Goal: Transaction & Acquisition: Book appointment/travel/reservation

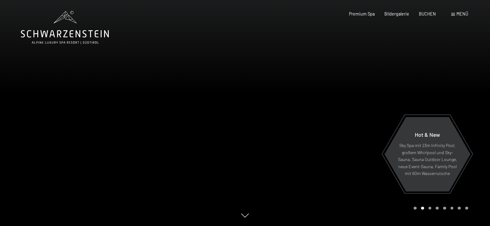
click at [452, 13] on span at bounding box center [453, 14] width 4 height 3
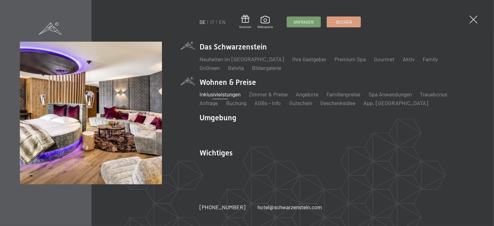
click at [232, 95] on link "Inklusivleistungen" at bounding box center [220, 94] width 41 height 7
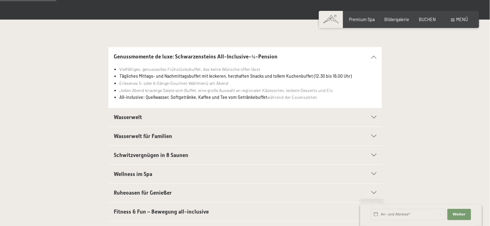
scroll to position [155, 0]
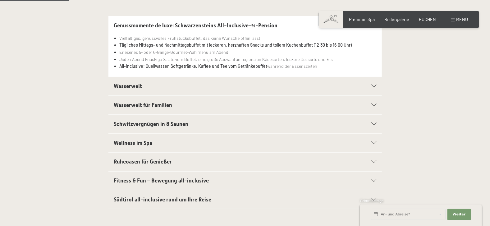
click at [372, 88] on icon at bounding box center [373, 86] width 5 height 3
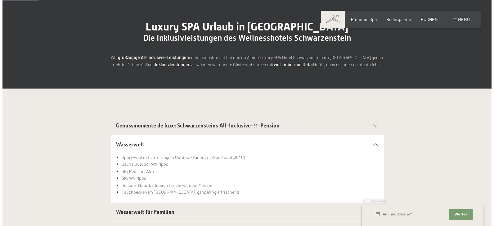
scroll to position [31, 0]
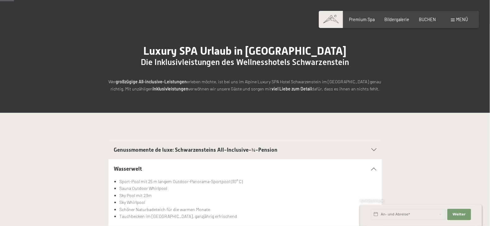
click at [453, 19] on span at bounding box center [453, 20] width 4 height 3
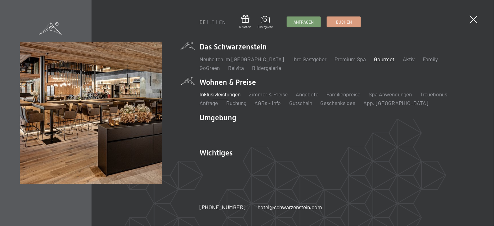
click at [375, 61] on link "Gourmet" at bounding box center [385, 59] width 20 height 7
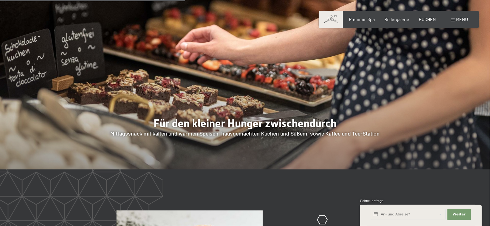
scroll to position [901, 0]
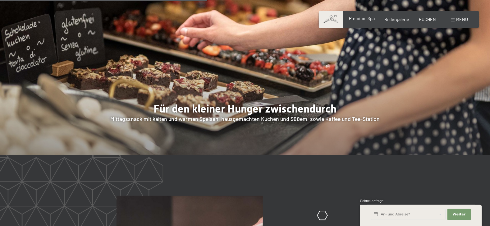
click at [353, 18] on span "Premium Spa" at bounding box center [362, 18] width 26 height 5
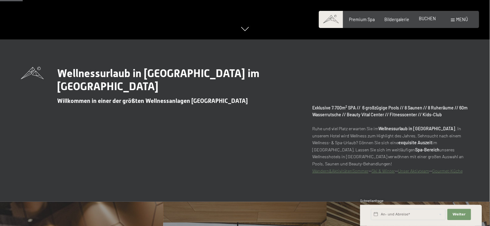
click at [421, 21] on span "BUCHEN" at bounding box center [427, 18] width 17 height 5
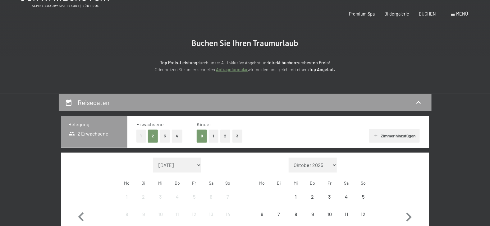
scroll to position [62, 0]
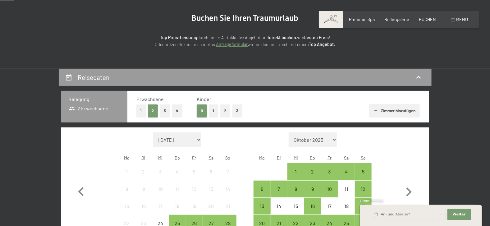
click at [228, 115] on button "2" at bounding box center [225, 110] width 10 height 13
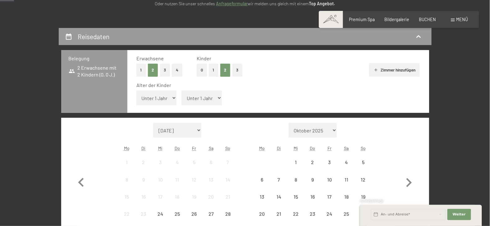
scroll to position [124, 0]
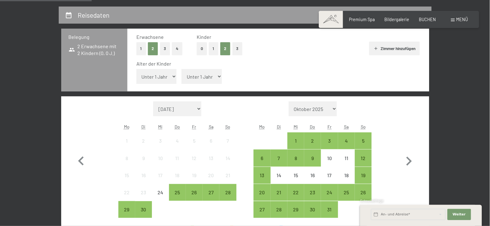
click at [155, 81] on select "Unter 1 Jahr 1 Jahr 2 Jahre 3 Jahre 4 Jahre 5 Jahre 6 Jahre 7 Jahre 8 Jahre 9 J…" at bounding box center [156, 76] width 40 height 15
select select "15"
click at [136, 72] on select "Unter 1 Jahr 1 Jahr 2 Jahre 3 Jahre 4 Jahre 5 Jahre 6 Jahre 7 Jahre 8 Jahre 9 J…" at bounding box center [156, 76] width 40 height 15
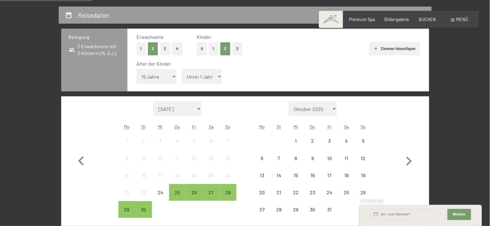
click at [209, 75] on select "Unter 1 Jahr 1 Jahr 2 Jahre 3 Jahre 4 Jahre 5 Jahre 6 Jahre 7 Jahre 8 Jahre 9 J…" at bounding box center [201, 76] width 40 height 15
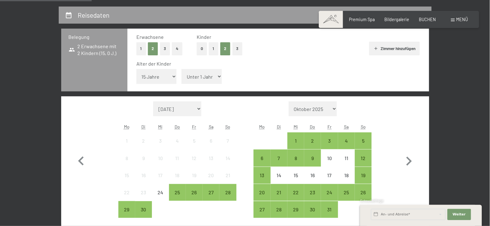
select select "10"
click at [181, 72] on select "Unter 1 Jahr 1 Jahr 2 Jahre 3 Jahre 4 Jahre 5 Jahre 6 Jahre 7 Jahre 8 Jahre 9 J…" at bounding box center [201, 76] width 40 height 15
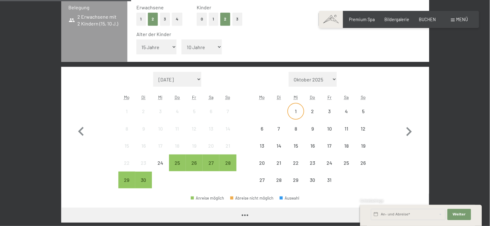
scroll to position [186, 0]
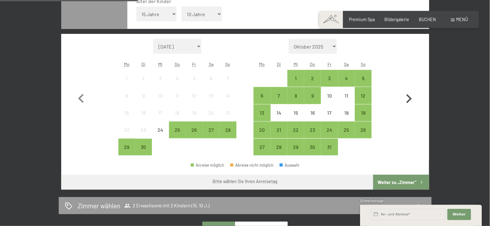
click at [407, 102] on icon "button" at bounding box center [409, 99] width 18 height 18
select select "2025-10-01"
select select "[DATE]"
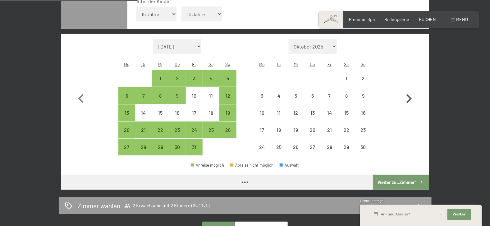
click at [407, 103] on icon "button" at bounding box center [409, 99] width 18 height 18
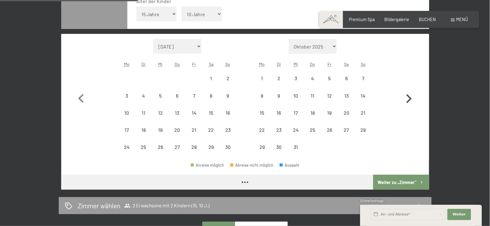
click at [407, 103] on icon "button" at bounding box center [409, 99] width 18 height 18
select select "[DATE]"
click at [407, 103] on icon "button" at bounding box center [409, 99] width 18 height 18
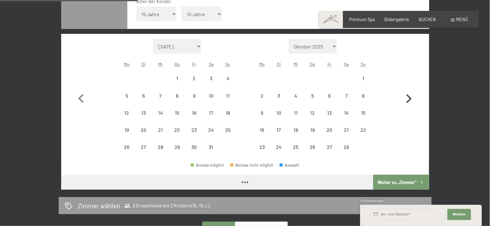
click at [407, 103] on icon "button" at bounding box center [409, 99] width 18 height 18
select select "[DATE]"
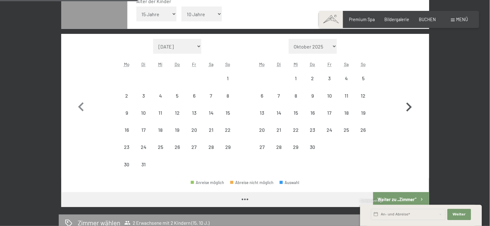
click at [407, 103] on icon "button" at bounding box center [409, 107] width 18 height 18
select select "[DATE]"
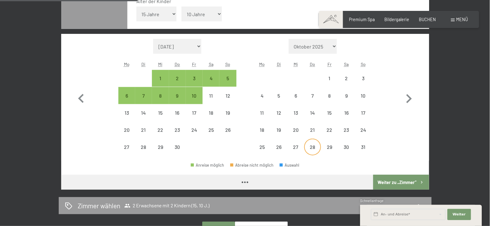
select select "[DATE]"
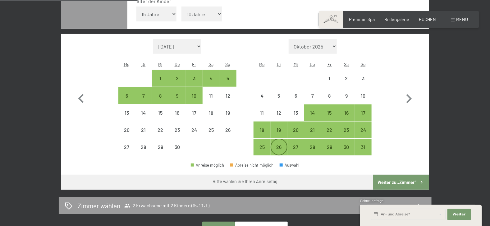
click at [279, 151] on div "26" at bounding box center [279, 152] width 16 height 16
select select "[DATE]"
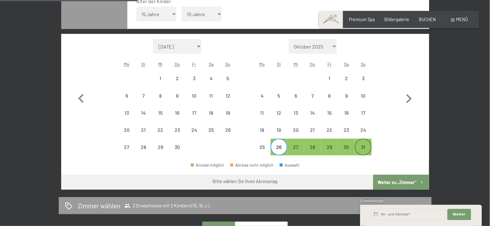
click at [369, 153] on div "31" at bounding box center [363, 152] width 16 height 16
select select "[DATE]"
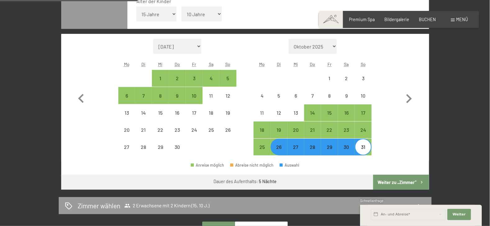
click at [412, 188] on button "Weiter zu „Zimmer“" at bounding box center [401, 182] width 56 height 15
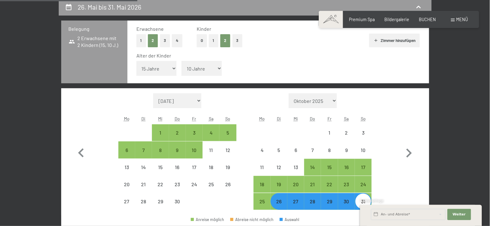
select select "[DATE]"
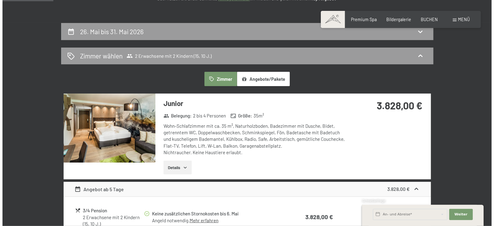
scroll to position [70, 0]
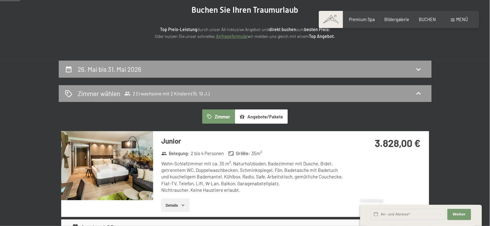
click at [259, 122] on button "Angebote/Pakete" at bounding box center [261, 116] width 53 height 14
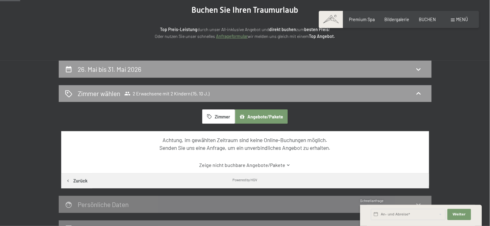
click at [451, 19] on span at bounding box center [453, 20] width 4 height 3
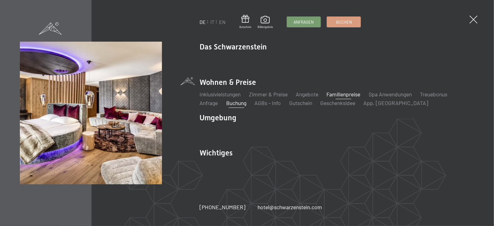
click at [353, 97] on link "Familienpreise" at bounding box center [344, 94] width 34 height 7
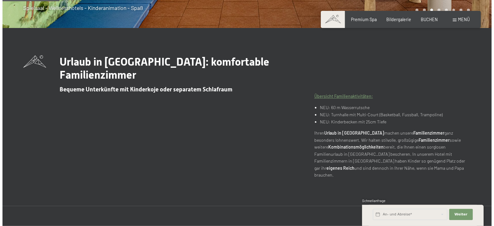
scroll to position [124, 0]
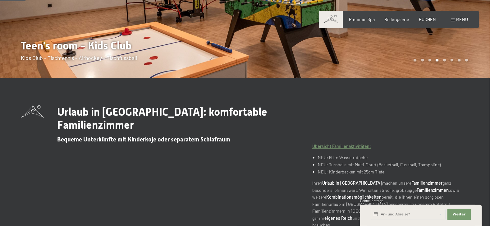
click at [453, 19] on span at bounding box center [453, 20] width 4 height 3
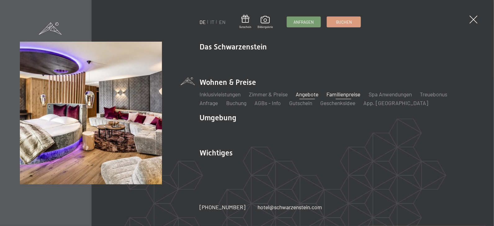
click at [308, 97] on link "Angebote" at bounding box center [307, 94] width 23 height 7
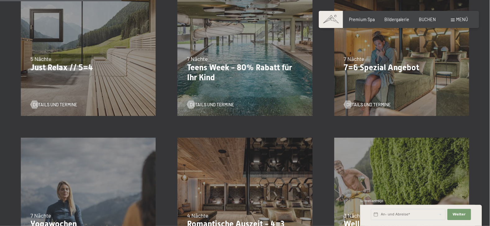
scroll to position [373, 0]
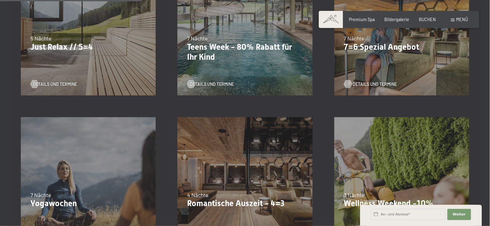
click at [378, 86] on span "Details und Termine" at bounding box center [375, 84] width 44 height 6
click at [98, 79] on div "Details und Termine" at bounding box center [85, 80] width 111 height 14
click at [76, 85] on span "Details und Termine" at bounding box center [61, 84] width 44 height 6
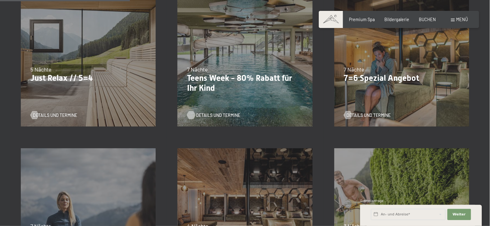
click at [226, 114] on span "Details und Termine" at bounding box center [218, 115] width 44 height 6
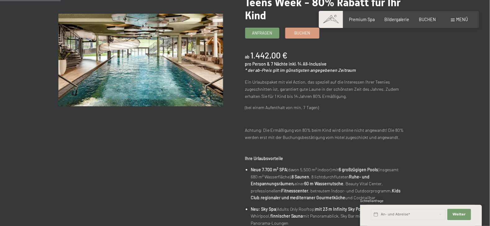
scroll to position [93, 0]
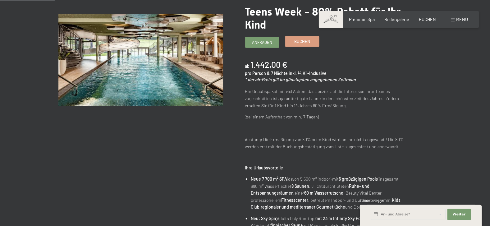
click at [309, 44] on span "Buchen" at bounding box center [302, 42] width 16 height 6
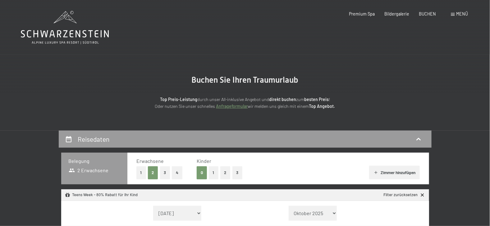
click at [230, 175] on button "2" at bounding box center [225, 172] width 10 height 13
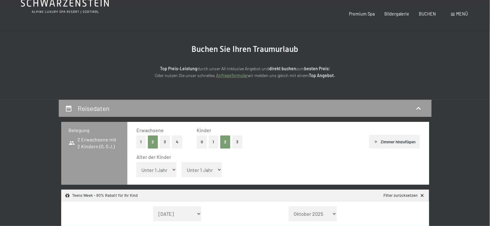
scroll to position [62, 0]
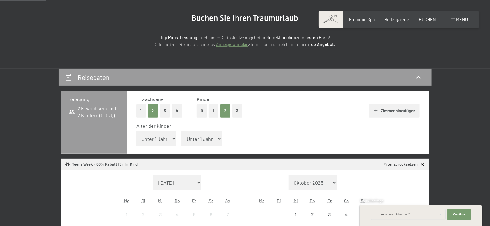
click at [161, 142] on select "Unter 1 Jahr 1 Jahr 2 Jahre 3 Jahre 4 Jahre 5 Jahre 6 Jahre 7 Jahre 8 Jahre 9 J…" at bounding box center [156, 138] width 40 height 15
select select "15"
click at [136, 134] on select "Unter 1 Jahr 1 Jahr 2 Jahre 3 Jahre 4 Jahre 5 Jahre 6 Jahre 7 Jahre 8 Jahre 9 J…" at bounding box center [156, 138] width 40 height 15
click at [202, 144] on select "Unter 1 Jahr 1 Jahr 2 Jahre 3 Jahre 4 Jahre 5 Jahre 6 Jahre 7 Jahre 8 Jahre 9 J…" at bounding box center [201, 138] width 40 height 15
select select "10"
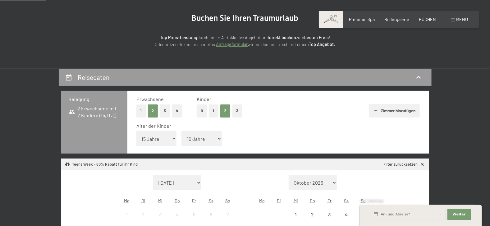
click at [181, 134] on select "Unter 1 Jahr 1 Jahr 2 Jahre 3 Jahre 4 Jahre 5 Jahre 6 Jahre 7 Jahre 8 Jahre 9 J…" at bounding box center [201, 138] width 40 height 15
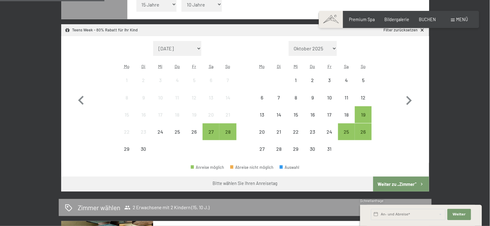
scroll to position [217, 0]
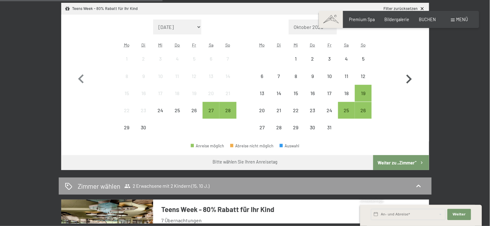
click at [410, 83] on icon "button" at bounding box center [409, 79] width 6 height 9
select select "[DATE]"
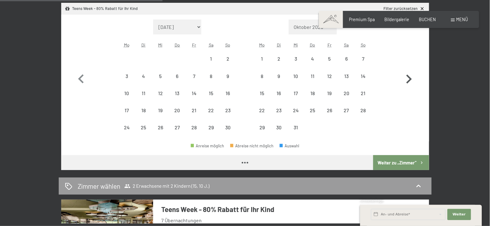
click at [410, 83] on icon "button" at bounding box center [409, 79] width 6 height 9
select select "[DATE]"
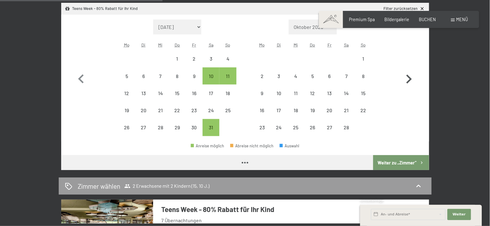
click at [409, 83] on icon "button" at bounding box center [409, 79] width 6 height 9
select select "[DATE]"
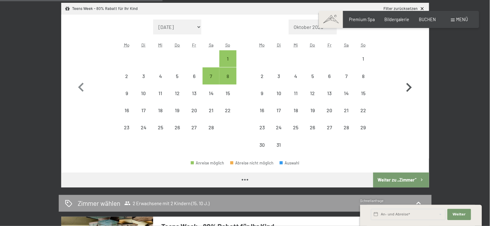
click at [409, 83] on button "button" at bounding box center [409, 87] width 18 height 134
select select "[DATE]"
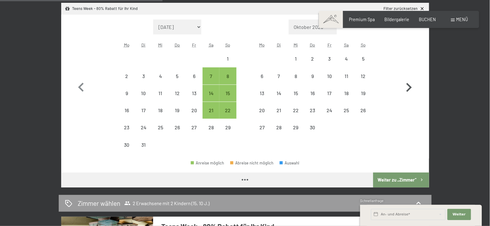
click at [409, 83] on button "button" at bounding box center [409, 87] width 18 height 134
select select "[DATE]"
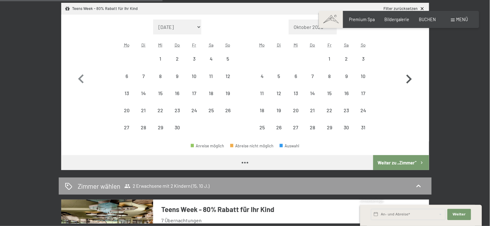
select select "[DATE]"
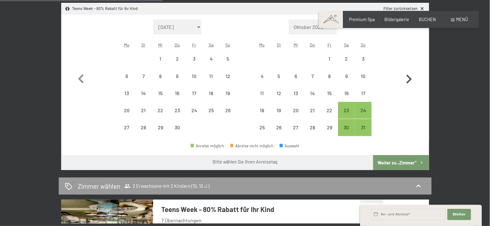
click at [409, 83] on icon "button" at bounding box center [409, 79] width 18 height 18
select select "[DATE]"
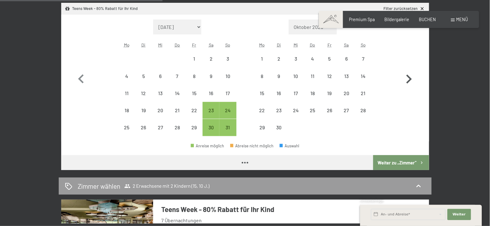
select select "[DATE]"
click at [224, 115] on div "24" at bounding box center [228, 116] width 16 height 16
select select "[DATE]"
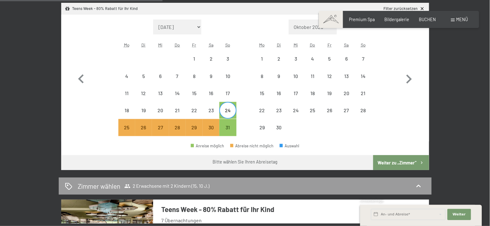
click at [229, 132] on span "Einwilligung Marketing*" at bounding box center [210, 131] width 51 height 6
click at [182, 132] on input "Einwilligung Marketing*" at bounding box center [178, 131] width 6 height 6
checkbox input "false"
click at [397, 170] on button "Weiter zu „Zimmer“" at bounding box center [401, 162] width 56 height 15
select select "[DATE]"
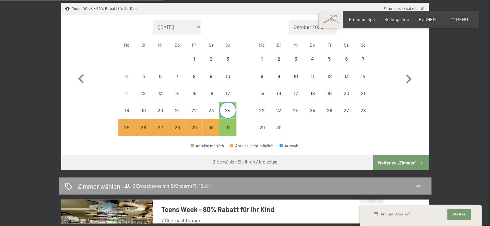
select select "[DATE]"
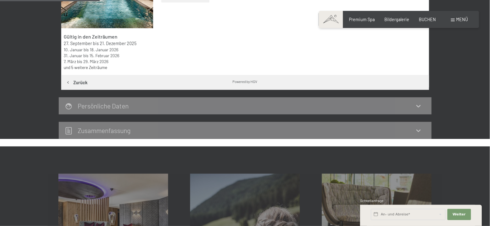
scroll to position [132, 0]
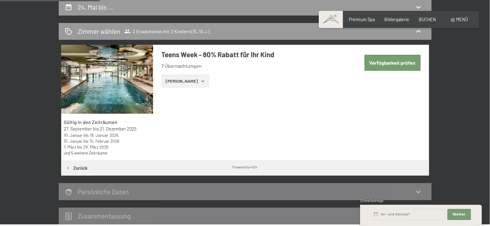
click at [204, 88] on button "[PERSON_NAME]" at bounding box center [185, 81] width 48 height 14
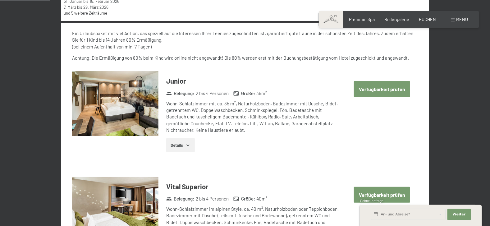
scroll to position [318, 0]
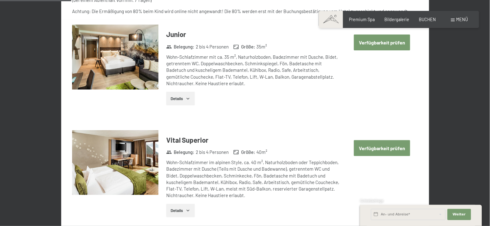
click at [387, 50] on button "Verfügbarkeit prüfen" at bounding box center [382, 42] width 56 height 16
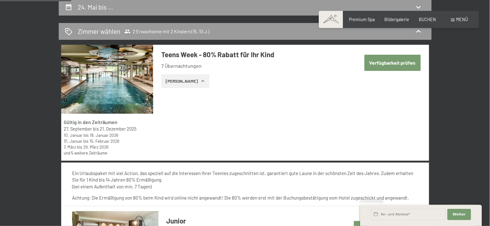
select select "15"
select select "10"
select select "[DATE]"
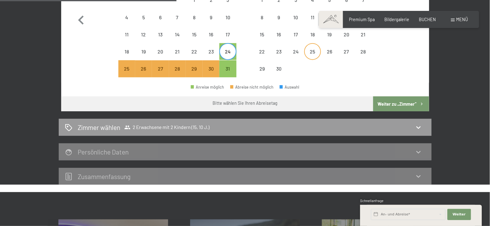
scroll to position [318, 0]
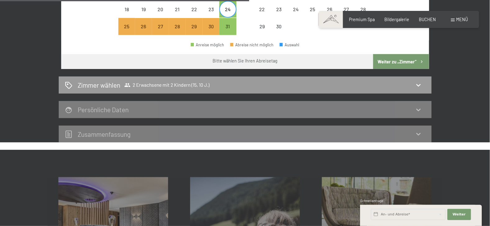
click at [401, 66] on button "Weiter zu „Zimmer“" at bounding box center [401, 61] width 56 height 15
select select "[DATE]"
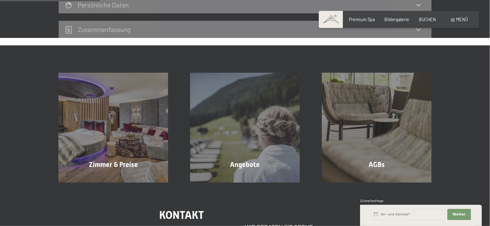
scroll to position [132, 0]
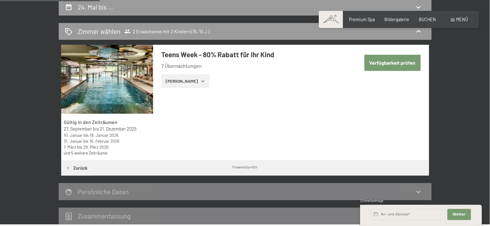
click at [399, 64] on button "Verfügbarkeit prüfen" at bounding box center [392, 63] width 56 height 16
select select "15"
select select "10"
select select "[DATE]"
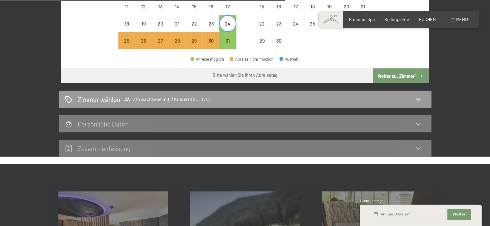
scroll to position [380, 0]
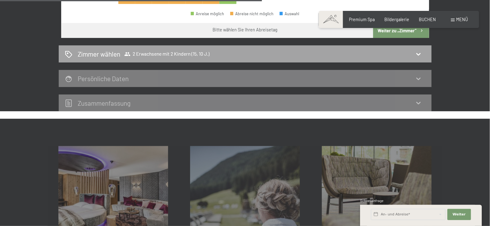
click at [418, 58] on icon at bounding box center [418, 53] width 7 height 7
select select "[DATE]"
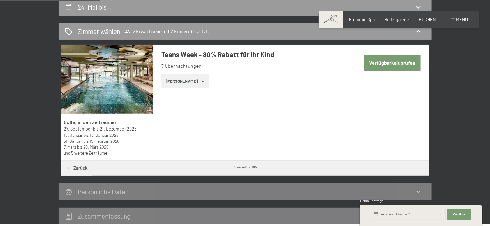
click at [98, 155] on link "und 5 weitere Zeiträume" at bounding box center [85, 152] width 43 height 5
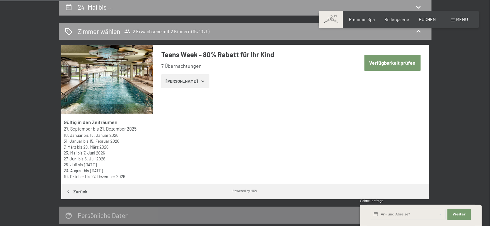
click at [198, 87] on button "[PERSON_NAME]" at bounding box center [185, 81] width 48 height 14
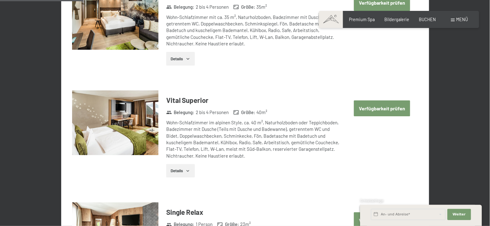
scroll to position [349, 0]
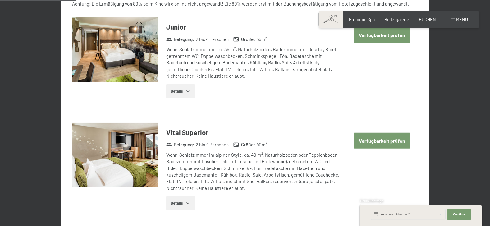
click at [388, 43] on button "Verfügbarkeit prüfen" at bounding box center [382, 35] width 56 height 16
select select "15"
select select "10"
select select "[DATE]"
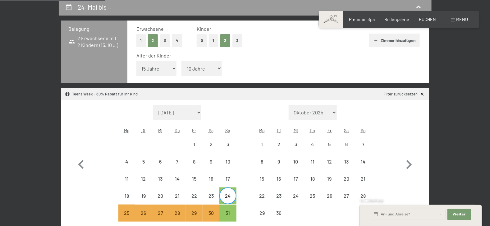
scroll to position [256, 0]
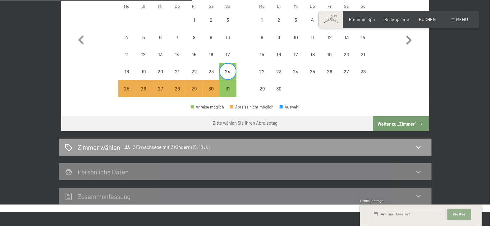
click at [465, 214] on span "Weiter" at bounding box center [458, 214] width 13 height 5
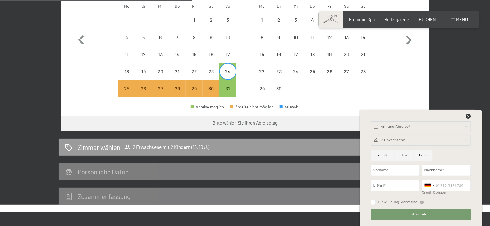
click at [453, 60] on div "24. Mai bis … Belegung 2 Erwachsene mit 2 Kindern (15, 10 J.) Erwachsene 1 2 3 …" at bounding box center [245, 39] width 490 height 330
click at [468, 114] on icon at bounding box center [468, 116] width 5 height 5
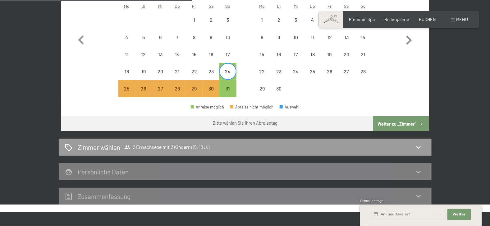
click at [403, 129] on button "Weiter zu „Zimmer“" at bounding box center [401, 123] width 56 height 15
select select "[DATE]"
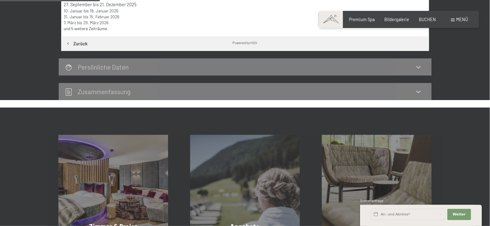
scroll to position [132, 0]
